Goal: Navigation & Orientation: Go to known website

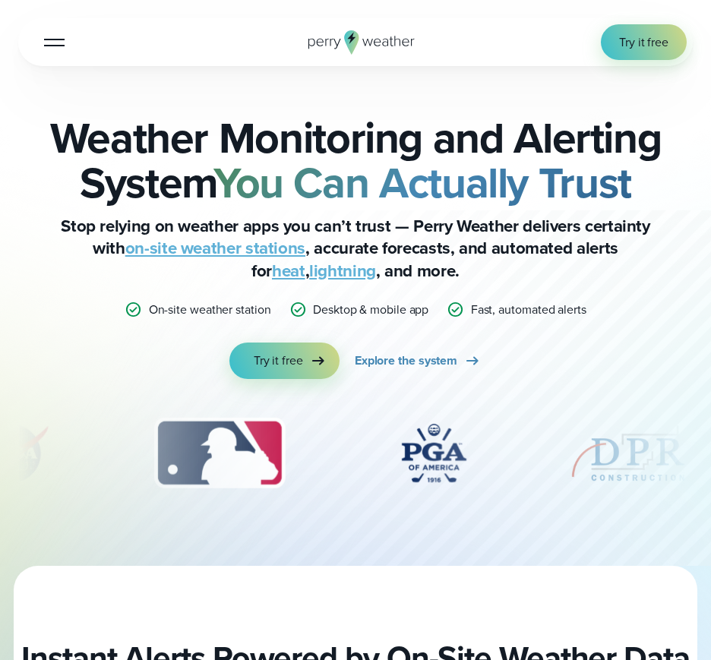
click at [65, 45] on button "Open Menu" at bounding box center [54, 42] width 36 height 36
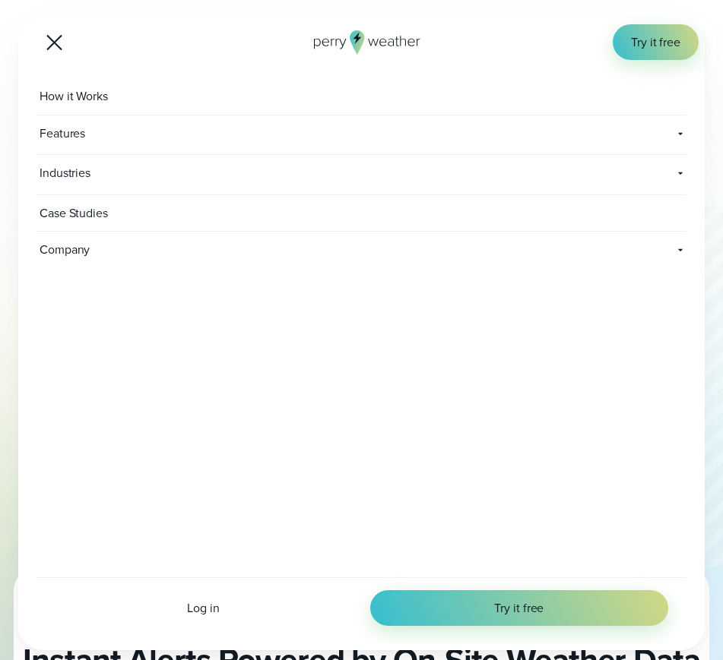
click at [66, 52] on button "Open Menu" at bounding box center [54, 42] width 36 height 36
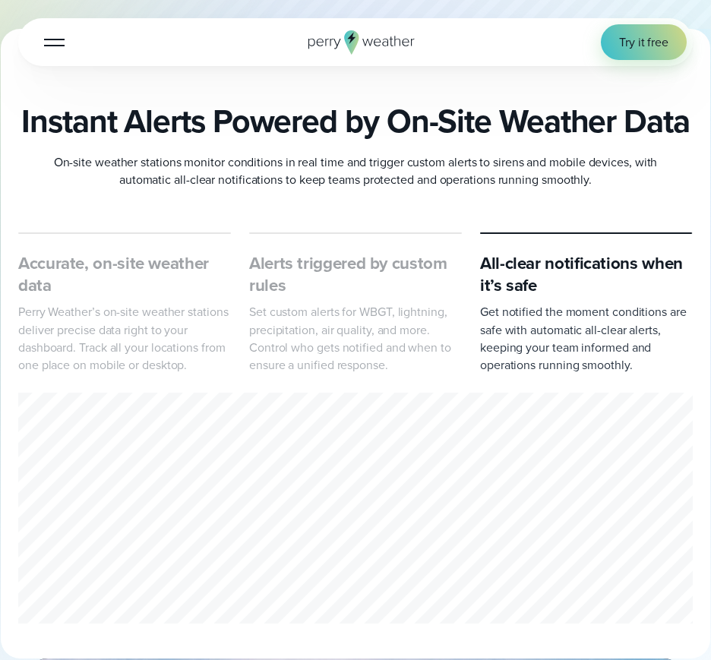
scroll to position [532, 0]
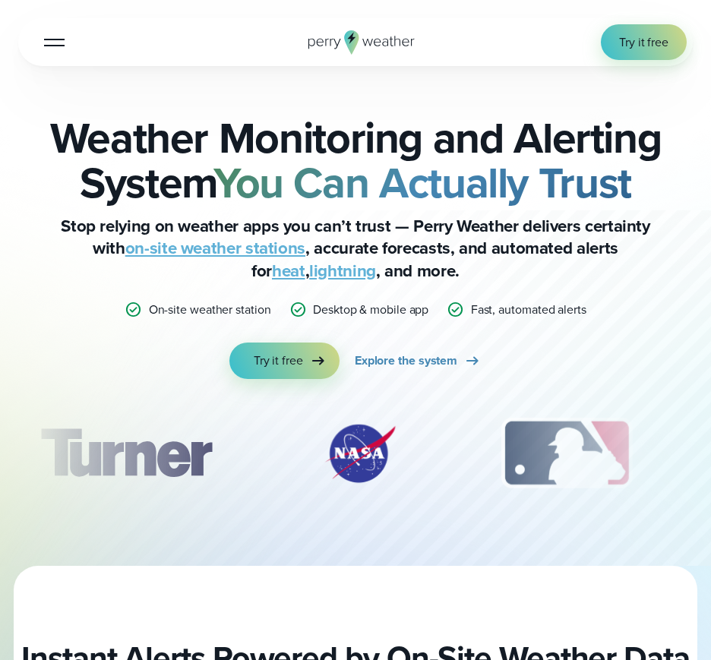
click at [401, 40] on icon at bounding box center [362, 42] width 106 height 24
click at [73, 43] on div "Open Menu Log in Try it free How it Works" at bounding box center [355, 42] width 675 height 48
click at [57, 43] on div at bounding box center [54, 43] width 21 height 2
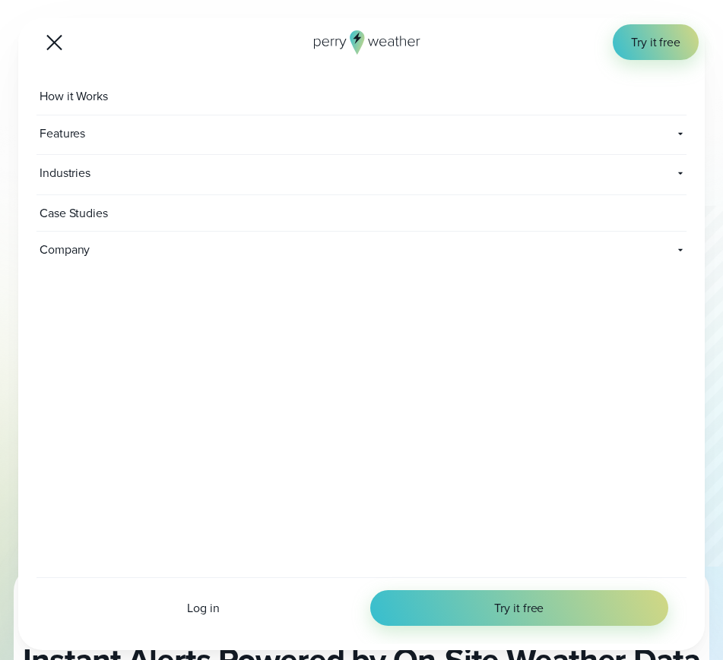
click at [210, 596] on div "Log in Try it free" at bounding box center [361, 611] width 650 height 67
click at [210, 602] on span "Log in" at bounding box center [203, 608] width 32 height 17
